Goal: Task Accomplishment & Management: Manage account settings

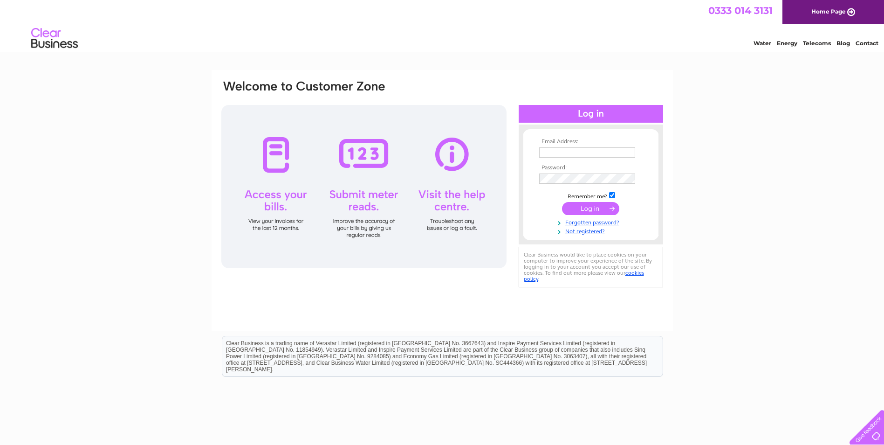
type input "justin@jrobinsaccountants.co.uk"
click at [583, 205] on input "submit" at bounding box center [590, 208] width 57 height 13
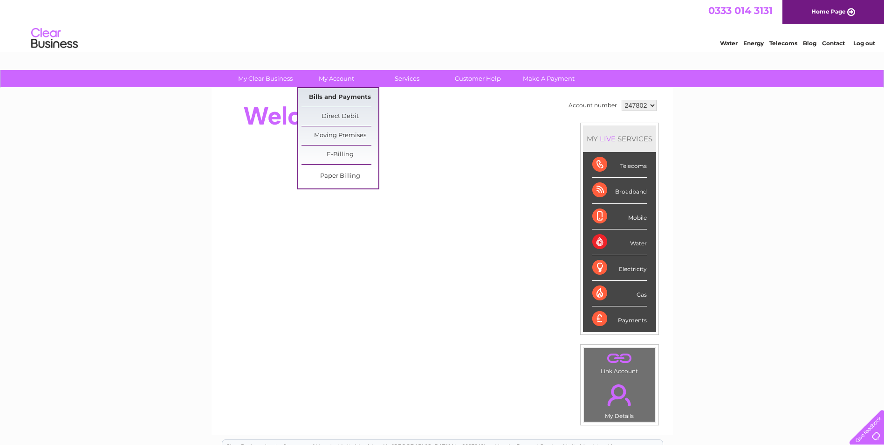
click at [327, 93] on link "Bills and Payments" at bounding box center [339, 97] width 77 height 19
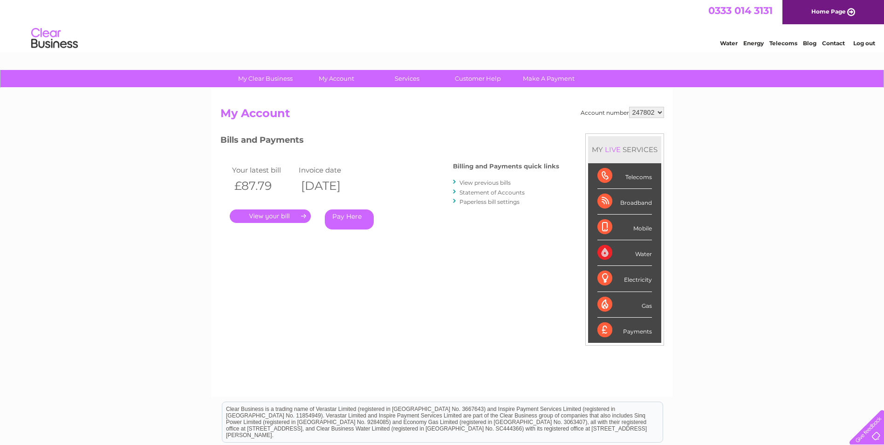
click at [261, 216] on link "." at bounding box center [270, 216] width 81 height 14
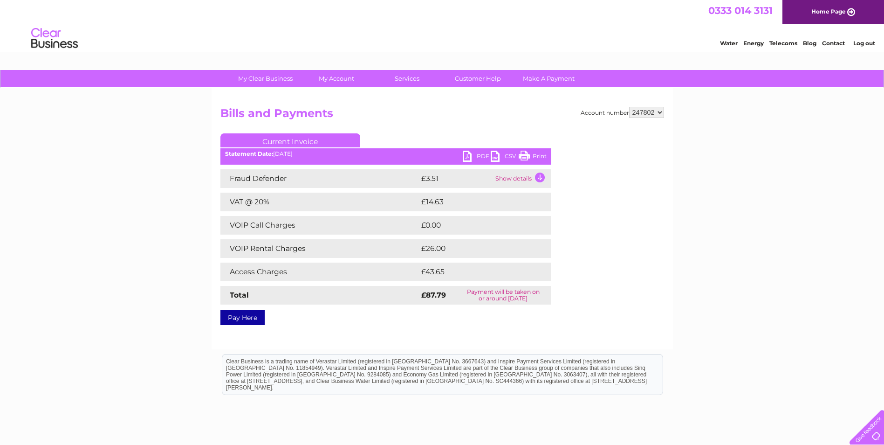
click at [463, 154] on link "PDF" at bounding box center [477, 158] width 28 height 14
click at [859, 45] on link "Log out" at bounding box center [864, 43] width 22 height 7
